Goal: Information Seeking & Learning: Learn about a topic

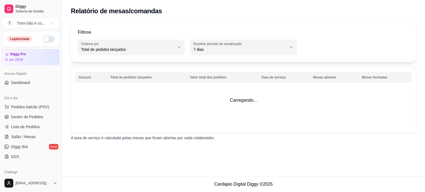
select select "TOTAL_OF_ORDERS"
select select "7"
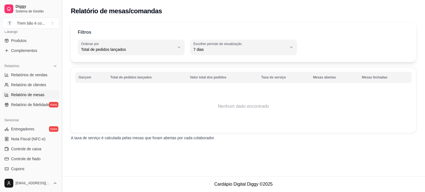
click at [60, 101] on button "Toggle Sidebar" at bounding box center [61, 96] width 4 height 192
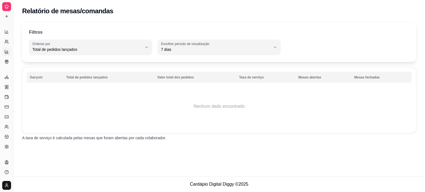
scroll to position [94, 0]
click at [14, 92] on button "Toggle Sidebar" at bounding box center [13, 96] width 4 height 192
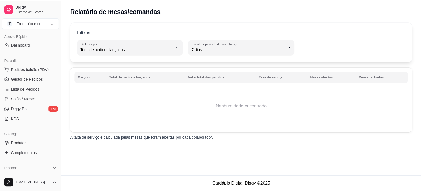
scroll to position [0, 0]
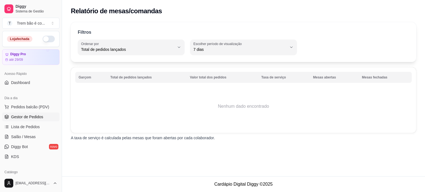
click at [20, 118] on span "Gestor de Pedidos" at bounding box center [27, 117] width 32 height 6
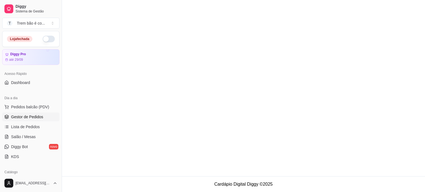
click at [20, 118] on span "Gestor de Pedidos" at bounding box center [27, 117] width 32 height 6
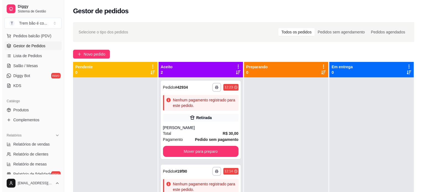
scroll to position [74, 0]
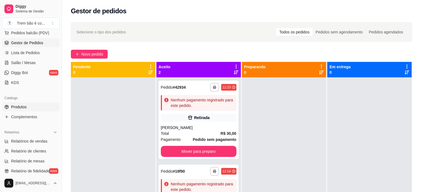
click at [40, 105] on link "Produtos" at bounding box center [30, 107] width 57 height 9
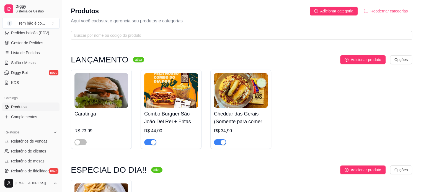
click at [161, 89] on img at bounding box center [171, 90] width 54 height 35
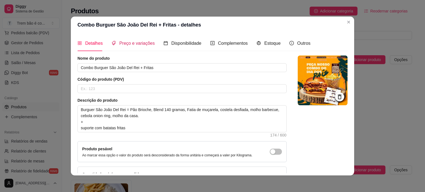
click at [138, 45] on span "Preço e variações" at bounding box center [136, 43] width 35 height 5
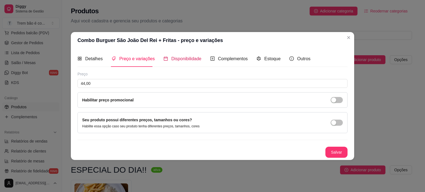
click at [171, 57] on span "Disponibilidade" at bounding box center [186, 58] width 30 height 5
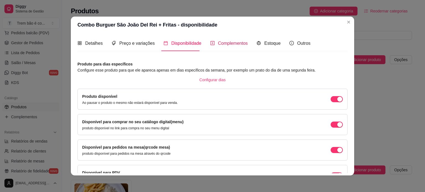
click at [211, 44] on div "Complementos" at bounding box center [229, 43] width 38 height 7
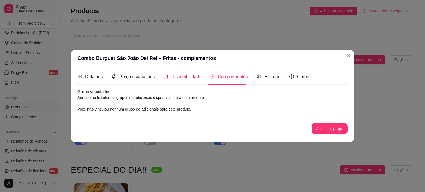
click at [180, 79] on span "Disponibilidade" at bounding box center [186, 76] width 30 height 5
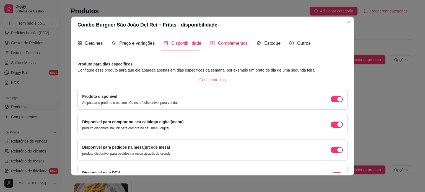
click at [233, 41] on span "Complementos" at bounding box center [233, 43] width 30 height 5
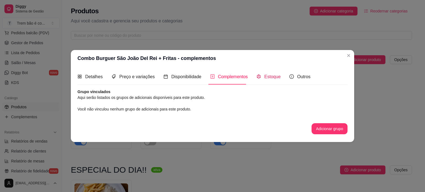
click at [268, 74] on span "Estoque" at bounding box center [272, 76] width 16 height 5
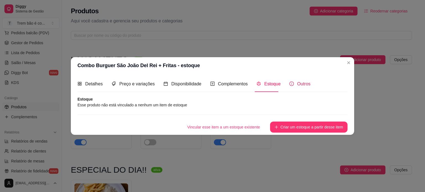
click at [290, 87] on div "Outros" at bounding box center [299, 83] width 21 height 7
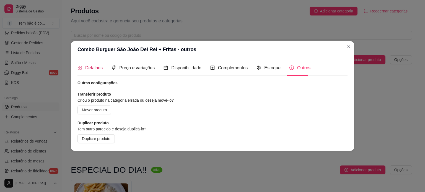
click at [88, 67] on span "Detalhes" at bounding box center [93, 68] width 17 height 5
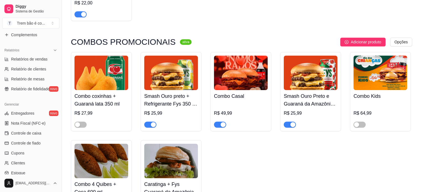
scroll to position [158, 0]
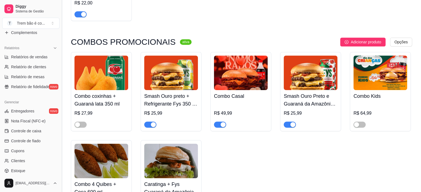
click at [63, 111] on button "Toggle Sidebar" at bounding box center [61, 96] width 4 height 192
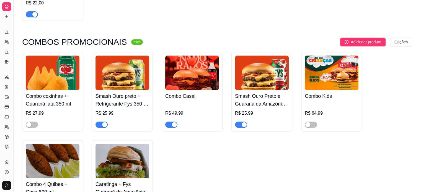
scroll to position [94, 0]
click at [13, 103] on button "Toggle Sidebar" at bounding box center [13, 96] width 4 height 192
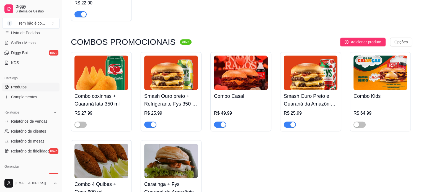
scroll to position [163, 0]
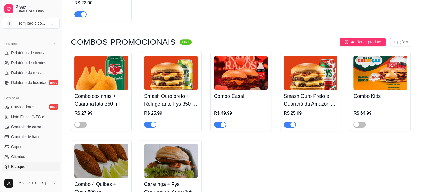
click at [24, 168] on span "Estoque" at bounding box center [18, 167] width 14 height 6
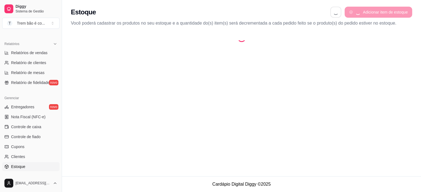
select select "QUANTITY_ORDER"
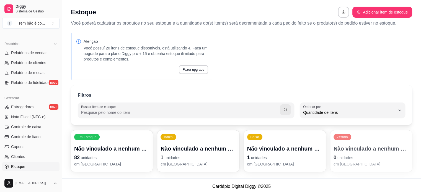
scroll to position [2, 0]
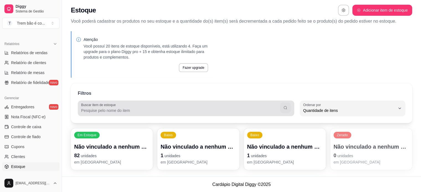
click at [285, 105] on button "button" at bounding box center [285, 108] width 11 height 11
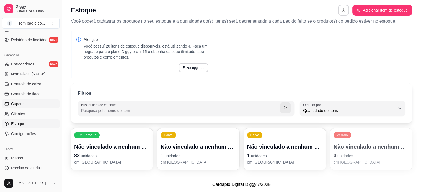
scroll to position [205, 0]
drag, startPoint x: 27, startPoint y: 158, endPoint x: 6, endPoint y: 159, distance: 21.6
click at [6, 159] on icon at bounding box center [6, 159] width 1 height 1
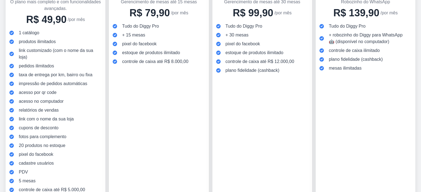
scroll to position [105, 0]
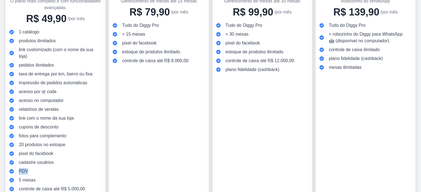
drag, startPoint x: 32, startPoint y: 171, endPoint x: 18, endPoint y: 170, distance: 14.7
click at [18, 170] on div "PDV" at bounding box center [55, 171] width 93 height 7
copy span "PDV"
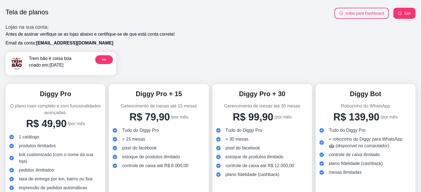
scroll to position [48, 0]
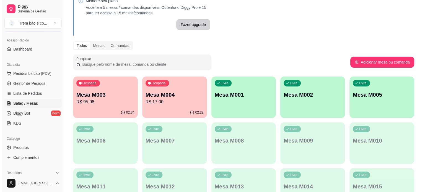
scroll to position [31, 0]
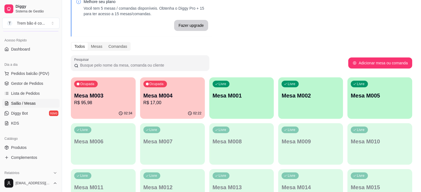
click at [162, 93] on p "Mesa M004" at bounding box center [172, 96] width 58 height 8
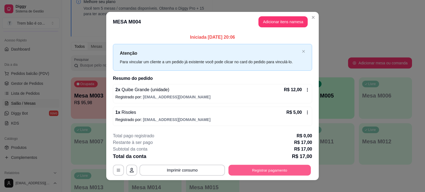
click at [239, 167] on button "Registrar pagamento" at bounding box center [269, 170] width 82 height 11
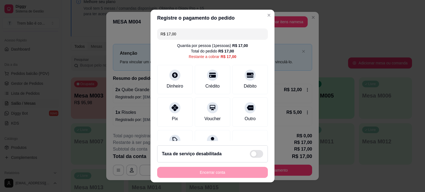
scroll to position [27, 0]
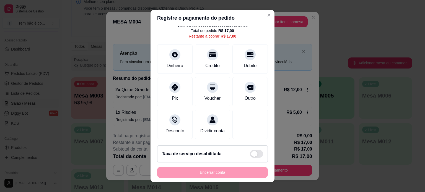
click at [251, 155] on span at bounding box center [254, 154] width 7 height 6
click at [249, 155] on input "checkbox" at bounding box center [251, 157] width 4 height 4
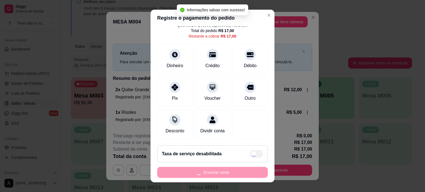
checkbox input "true"
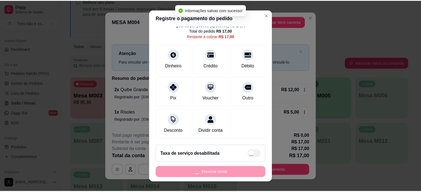
scroll to position [32, 0]
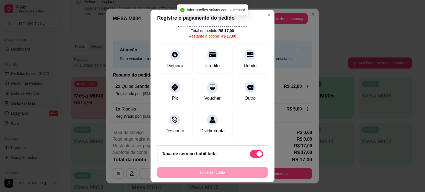
click at [226, 173] on div "Encerrar conta" at bounding box center [212, 172] width 111 height 11
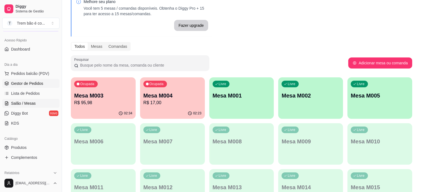
click at [31, 81] on span "Gestor de Pedidos" at bounding box center [27, 84] width 32 height 6
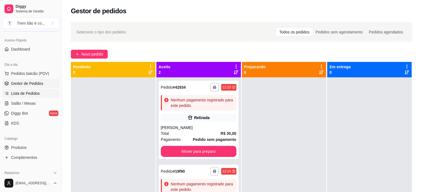
click at [45, 95] on link "Lista de Pedidos" at bounding box center [30, 93] width 57 height 9
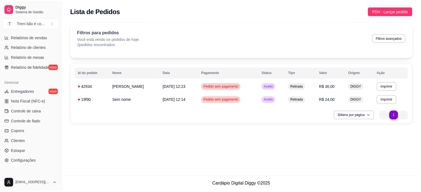
scroll to position [205, 0]
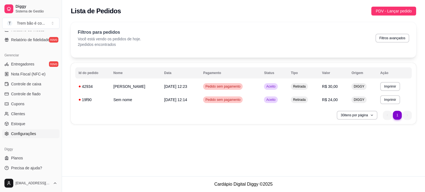
click at [27, 132] on span "Configurações" at bounding box center [23, 134] width 25 height 6
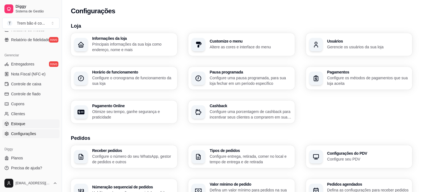
click at [23, 124] on span "Estoque" at bounding box center [18, 124] width 14 height 6
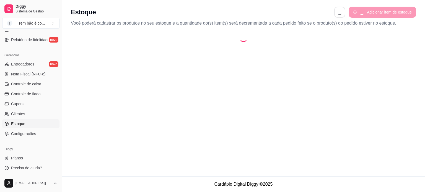
select select "QUANTITY_ORDER"
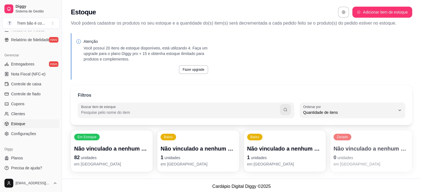
scroll to position [5, 0]
click at [21, 114] on span "Clientes" at bounding box center [18, 114] width 14 height 6
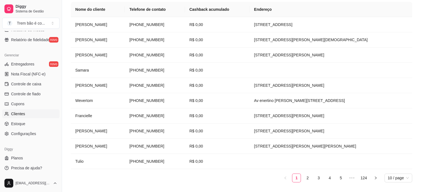
scroll to position [94, 0]
click at [309, 179] on link "2" at bounding box center [307, 178] width 8 height 8
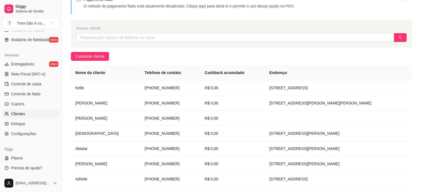
scroll to position [30, 0]
click at [177, 38] on input "text" at bounding box center [234, 38] width 317 height 9
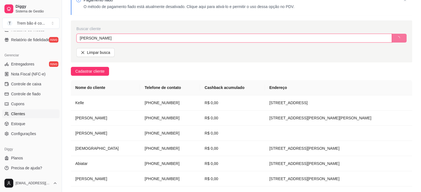
scroll to position [0, 0]
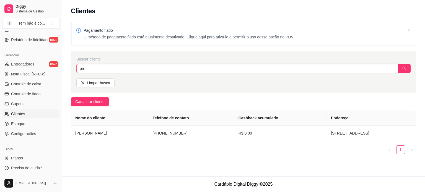
type input "p"
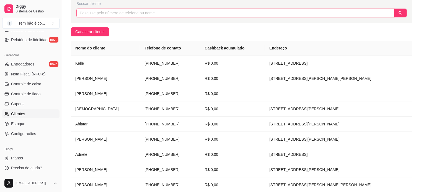
scroll to position [111, 0]
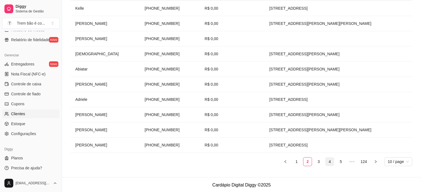
click at [334, 162] on li "4" at bounding box center [329, 161] width 9 height 9
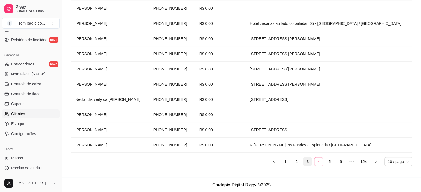
click at [311, 163] on link "3" at bounding box center [307, 162] width 8 height 8
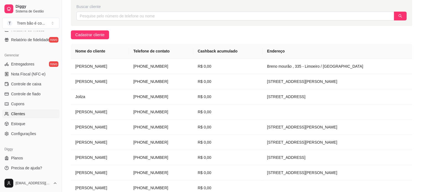
scroll to position [0, 0]
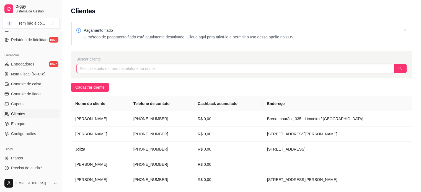
click at [183, 66] on input "text" at bounding box center [234, 68] width 317 height 9
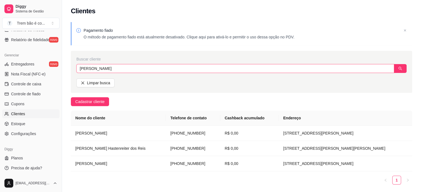
scroll to position [19, 0]
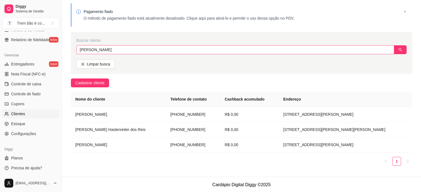
drag, startPoint x: 120, startPoint y: 50, endPoint x: 67, endPoint y: 45, distance: 53.0
click at [67, 45] on div "Pagamento fiado O método de pagamento fiado está atualmente desativado. Clique …" at bounding box center [241, 88] width 359 height 177
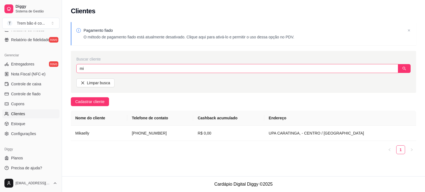
type input "m"
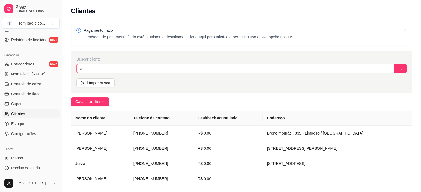
type input "c"
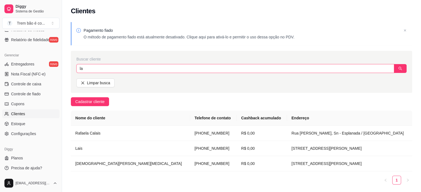
type input "l"
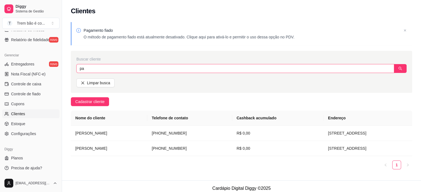
type input "p"
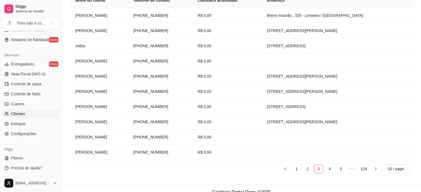
scroll to position [102, 0]
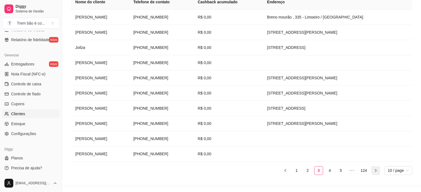
click at [376, 170] on icon "right" at bounding box center [375, 170] width 3 height 3
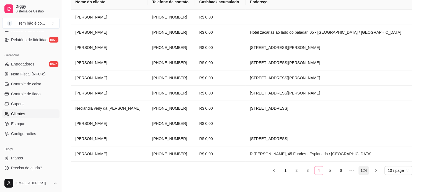
click at [367, 170] on link "124" at bounding box center [363, 170] width 10 height 8
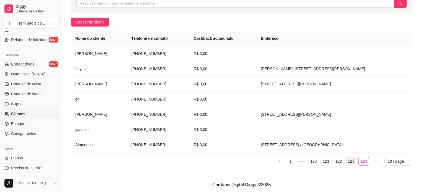
click at [353, 160] on link "123" at bounding box center [351, 161] width 10 height 8
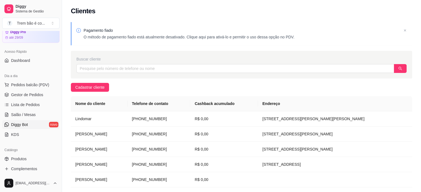
scroll to position [0, 0]
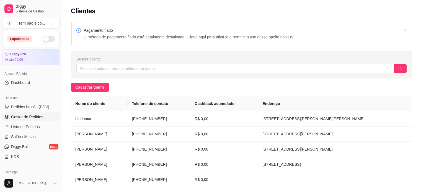
click at [27, 115] on span "Gestor de Pedidos" at bounding box center [27, 117] width 32 height 6
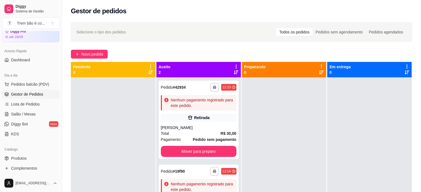
scroll to position [28, 0]
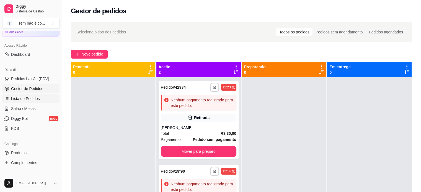
click at [30, 101] on span "Lista de Pedidos" at bounding box center [25, 99] width 29 height 6
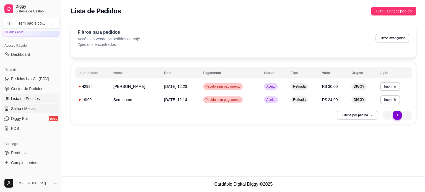
click at [29, 109] on span "Salão / Mesas" at bounding box center [23, 109] width 25 height 6
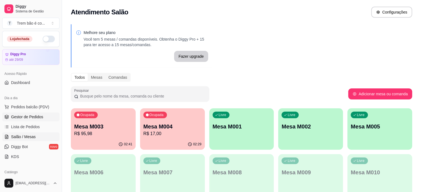
click at [35, 116] on span "Gestor de Pedidos" at bounding box center [27, 117] width 32 height 6
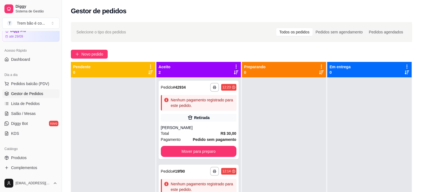
scroll to position [23, 0]
click at [41, 83] on span "Pedidos balcão (PDV)" at bounding box center [30, 84] width 38 height 6
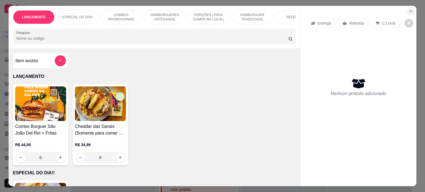
click at [408, 9] on icon "Close" at bounding box center [410, 11] width 4 height 4
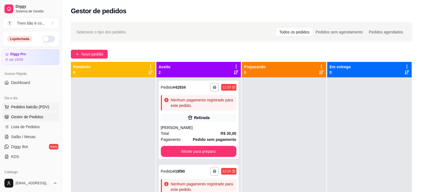
click at [27, 106] on span "Pedidos balcão (PDV)" at bounding box center [30, 107] width 38 height 6
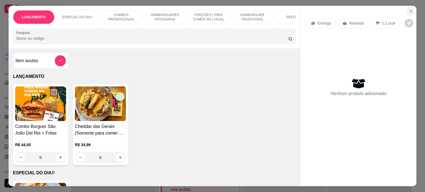
click at [408, 9] on icon "Close" at bounding box center [410, 11] width 4 height 4
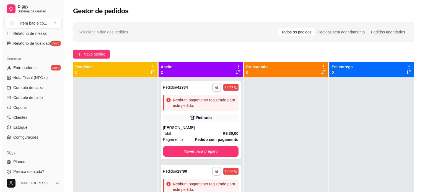
scroll to position [202, 0]
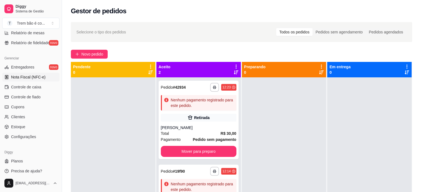
click at [37, 81] on link "Nota Fiscal (NFC-e)" at bounding box center [30, 77] width 57 height 9
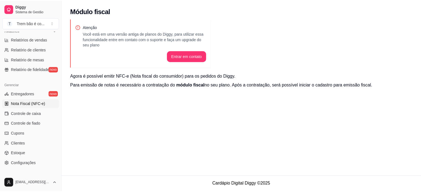
scroll to position [183, 0]
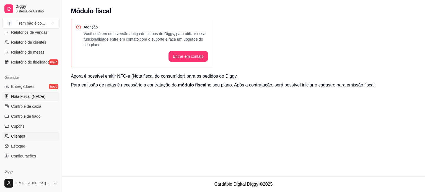
click at [24, 135] on span "Clientes" at bounding box center [18, 137] width 14 height 6
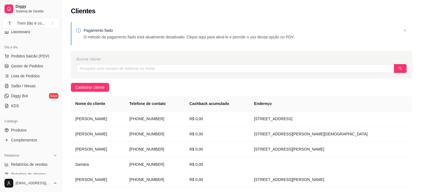
scroll to position [51, 0]
click at [15, 67] on span "Gestor de Pedidos" at bounding box center [27, 67] width 32 height 6
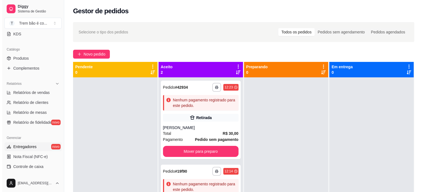
scroll to position [133, 0]
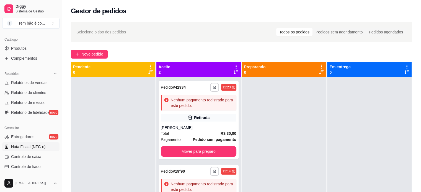
click at [34, 144] on span "Nota Fiscal (NFC-e)" at bounding box center [28, 147] width 34 height 6
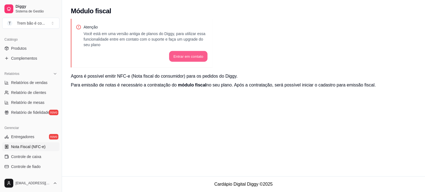
click at [189, 53] on button "Entrar em contato" at bounding box center [188, 56] width 38 height 11
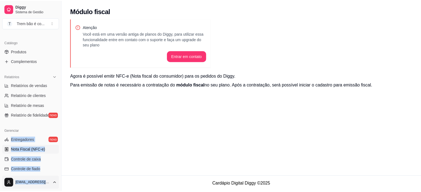
scroll to position [205, 0]
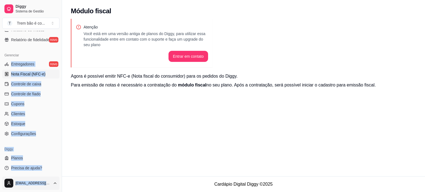
drag, startPoint x: 54, startPoint y: 131, endPoint x: 44, endPoint y: 183, distance: 52.9
click at [44, 183] on div "Diggy Sistema de Gestão T Trem bão é co ... Loja fechada Diggy Pro até 29/09 Ac…" at bounding box center [31, 96] width 62 height 192
click at [17, 158] on span "Planos" at bounding box center [17, 158] width 12 height 6
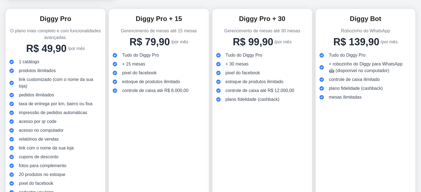
scroll to position [90, 0]
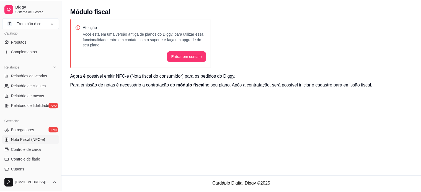
scroll to position [205, 0]
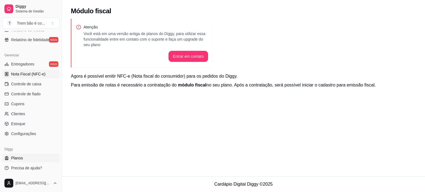
click at [25, 160] on link "Planos" at bounding box center [30, 158] width 57 height 9
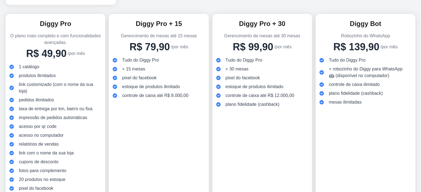
scroll to position [71, 0]
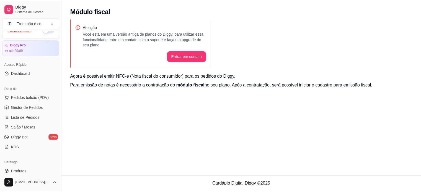
scroll to position [9, 0]
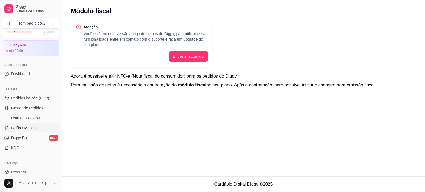
click at [31, 129] on span "Salão / Mesas" at bounding box center [23, 128] width 25 height 6
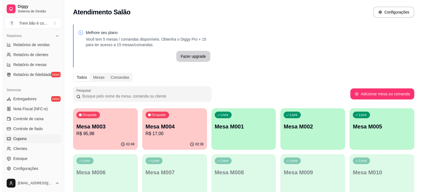
scroll to position [199, 0]
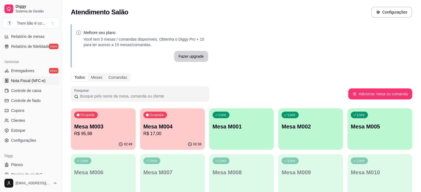
click at [33, 78] on span "Nota Fiscal (NFC-e)" at bounding box center [28, 81] width 34 height 6
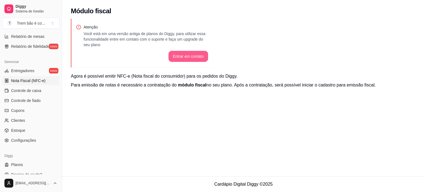
click at [179, 58] on button "Entrar em contato" at bounding box center [188, 56] width 40 height 11
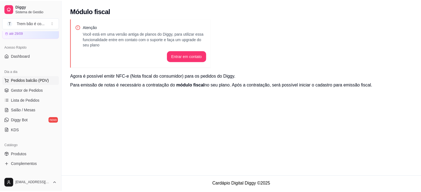
scroll to position [38, 0]
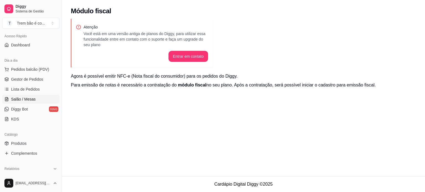
click at [24, 95] on link "Salão / Mesas" at bounding box center [30, 99] width 57 height 9
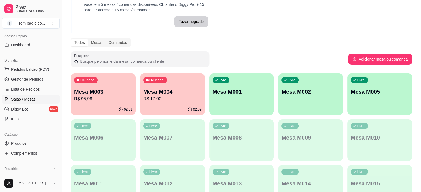
scroll to position [34, 0]
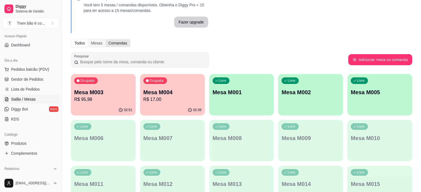
click at [117, 43] on div "Comandas" at bounding box center [117, 43] width 25 height 8
click at [105, 39] on input "Comandas" at bounding box center [105, 39] width 0 height 0
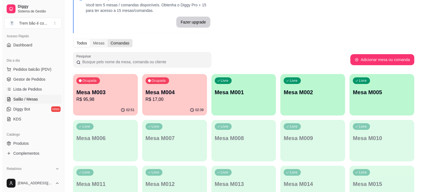
scroll to position [0, 0]
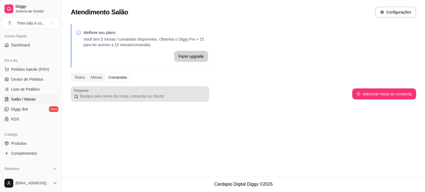
click at [139, 95] on input "Pesquisar" at bounding box center [141, 96] width 127 height 6
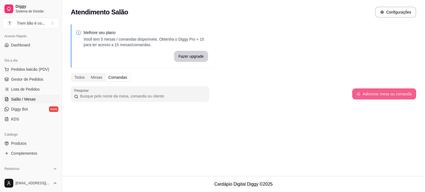
click at [375, 96] on button "Adicionar mesa ou comanda" at bounding box center [384, 93] width 64 height 11
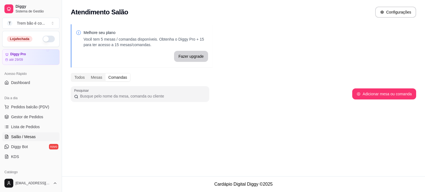
click at [110, 95] on input "Pesquisar" at bounding box center [141, 96] width 127 height 6
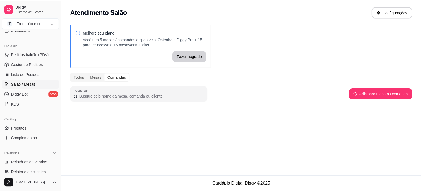
scroll to position [76, 0]
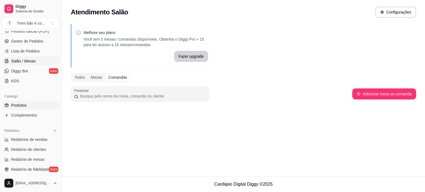
click at [30, 108] on link "Produtos" at bounding box center [30, 105] width 57 height 9
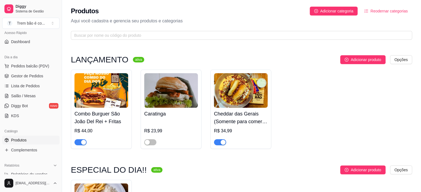
scroll to position [41, 0]
click at [38, 67] on span "Pedidos balcão (PDV)" at bounding box center [30, 66] width 38 height 6
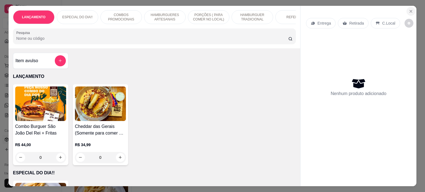
click at [410, 10] on icon "Close" at bounding box center [410, 11] width 4 height 4
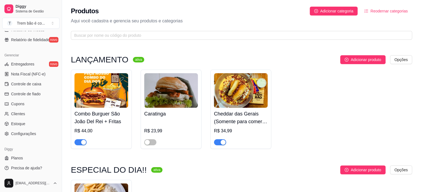
scroll to position [9, 0]
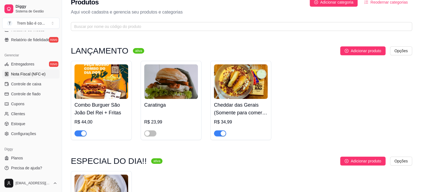
click at [43, 73] on span "Nota Fiscal (NFC-e)" at bounding box center [28, 74] width 34 height 6
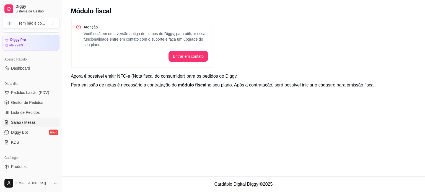
scroll to position [16, 0]
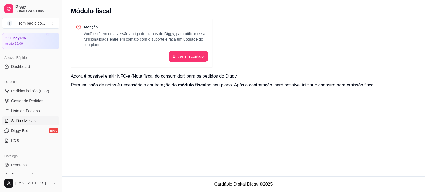
click at [24, 122] on span "Salão / Mesas" at bounding box center [23, 121] width 25 height 6
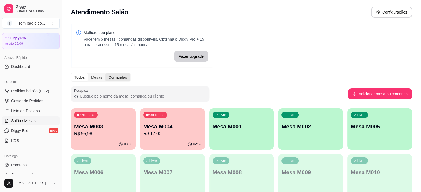
click at [126, 77] on div "Comandas" at bounding box center [117, 78] width 25 height 8
click at [105, 74] on input "Comandas" at bounding box center [105, 74] width 0 height 0
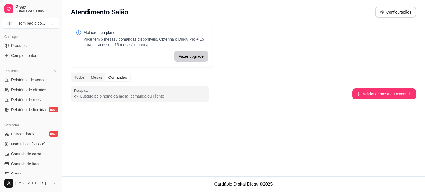
scroll to position [136, 0]
click at [46, 82] on link "Relatórios de vendas" at bounding box center [30, 79] width 57 height 9
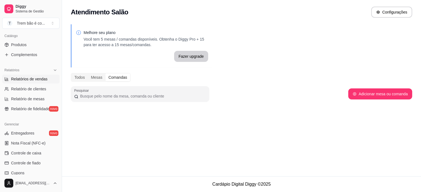
select select "ALL"
select select "0"
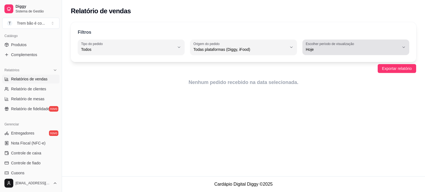
click at [400, 51] on button "Escolher período de visualização Hoje" at bounding box center [355, 47] width 107 height 15
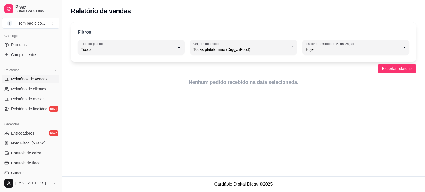
click at [312, 117] on span "Customizado" at bounding box center [353, 116] width 89 height 5
type input "-1"
select select "-1"
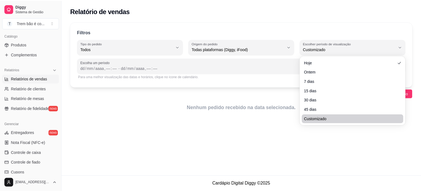
scroll to position [5, 0]
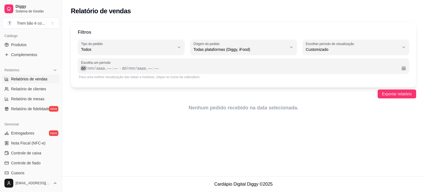
click at [85, 68] on div "/" at bounding box center [86, 69] width 2 height 6
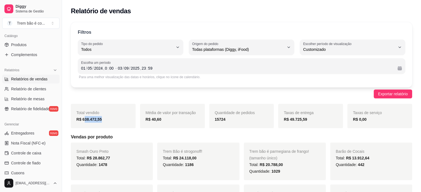
drag, startPoint x: 83, startPoint y: 120, endPoint x: 105, endPoint y: 125, distance: 22.1
click at [105, 125] on div "Total vendido R$ 638.472,55" at bounding box center [103, 116] width 65 height 24
click at [81, 120] on strong "R$ 638.472,55" at bounding box center [88, 119] width 25 height 4
drag, startPoint x: 81, startPoint y: 120, endPoint x: 100, endPoint y: 125, distance: 19.3
click at [100, 125] on div "Total vendido R$ 638.472,55" at bounding box center [103, 116] width 65 height 24
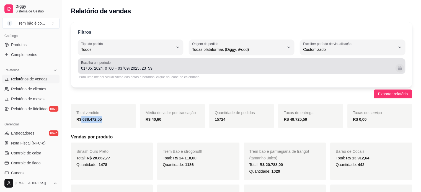
click at [399, 67] on button "Calendário" at bounding box center [399, 68] width 9 height 9
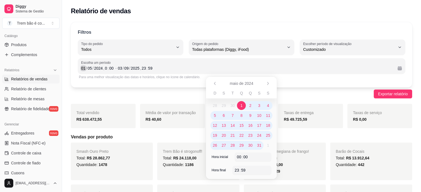
click at [85, 70] on div "01" at bounding box center [83, 69] width 6 height 6
click at [91, 66] on div "05" at bounding box center [90, 69] width 6 height 6
click at [83, 69] on div "01" at bounding box center [83, 69] width 6 height 6
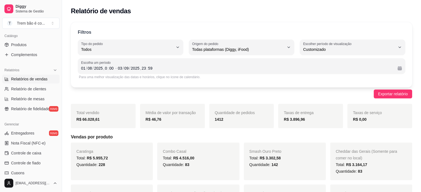
click at [306, 93] on div "Exportar relatório" at bounding box center [241, 94] width 341 height 9
click at [121, 67] on div "03" at bounding box center [120, 69] width 6 height 6
click at [121, 67] on div "01" at bounding box center [120, 69] width 6 height 6
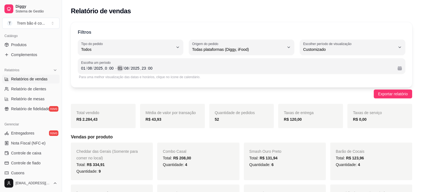
click at [121, 67] on div "01" at bounding box center [120, 69] width 6 height 6
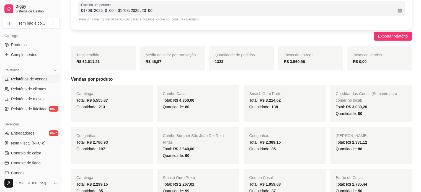
scroll to position [48, 0]
